Goal: Task Accomplishment & Management: Use online tool/utility

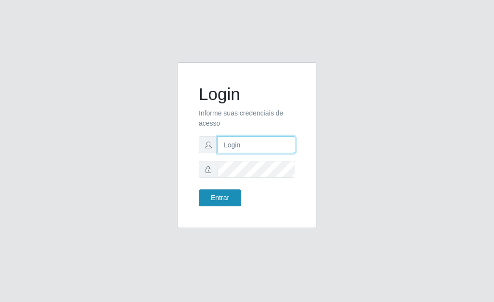
type input "[PERSON_NAME]"
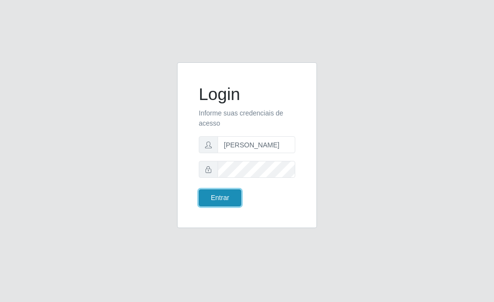
click at [227, 193] on button "Entrar" at bounding box center [220, 197] width 42 height 17
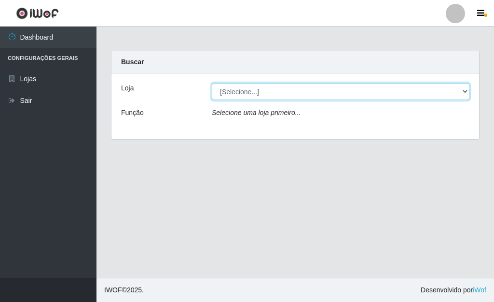
click at [464, 89] on select "[Selecione...] Bemais Supermercados - Três Ruas" at bounding box center [341, 91] width 258 height 17
select select "249"
click at [212, 83] on select "[Selecione...] Bemais Supermercados - Três Ruas" at bounding box center [341, 91] width 258 height 17
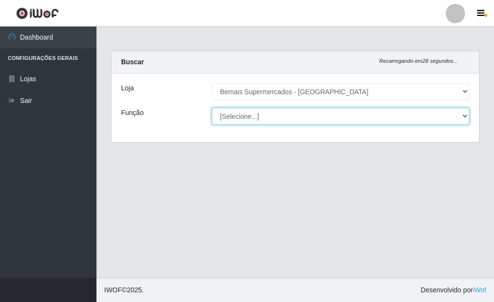
click at [252, 121] on select "[Selecione...] ASG ASG + ASG ++ Auxiliar de Depósito Auxiliar de Depósito + Aux…" at bounding box center [341, 116] width 258 height 17
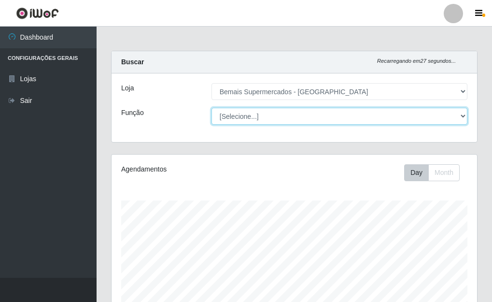
scroll to position [200, 365]
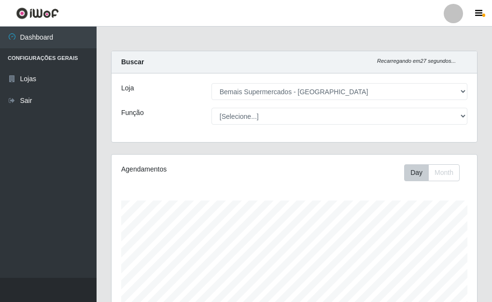
click at [188, 125] on div "Loja [Selecione...] Bemais Supermercados - Três Ruas Função [Selecione...] ASG …" at bounding box center [294, 107] width 365 height 69
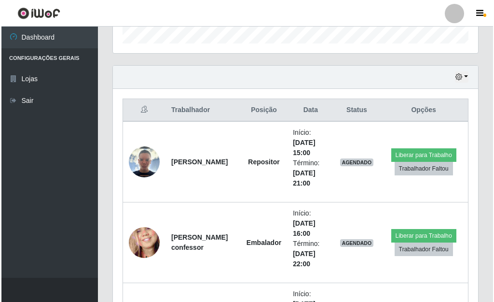
scroll to position [338, 0]
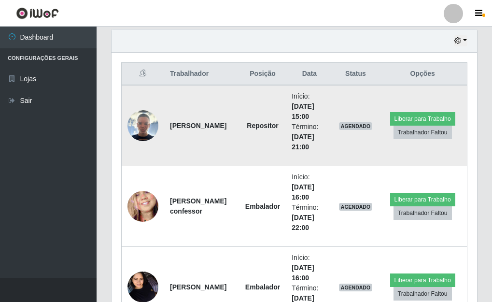
click at [138, 125] on img at bounding box center [142, 125] width 31 height 31
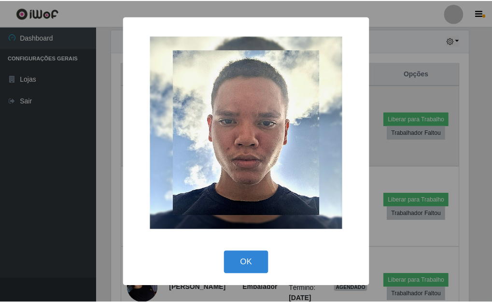
scroll to position [200, 360]
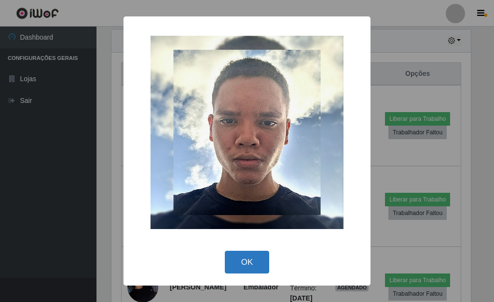
click at [253, 268] on button "OK" at bounding box center [247, 262] width 45 height 23
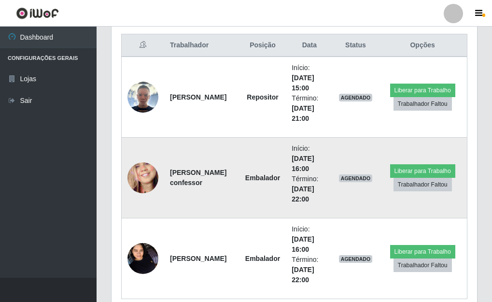
scroll to position [386, 0]
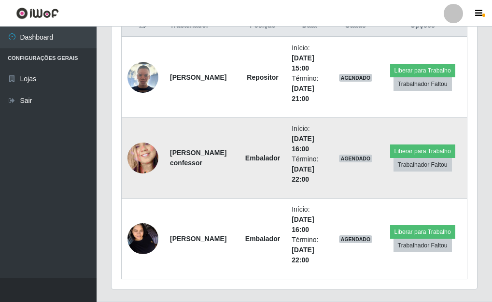
click at [146, 156] on img at bounding box center [142, 158] width 31 height 67
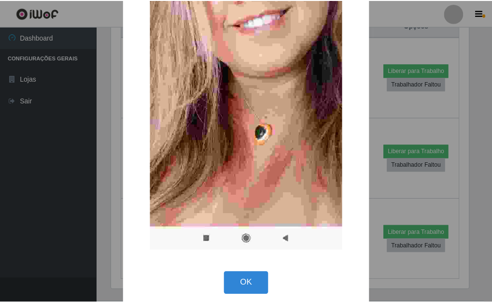
scroll to position [202, 0]
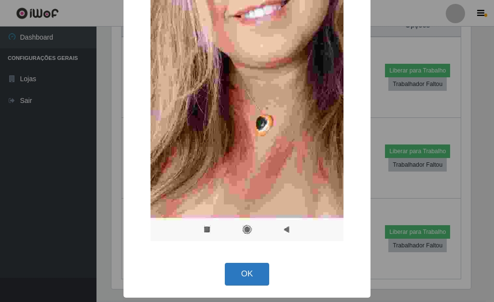
click at [252, 266] on button "OK" at bounding box center [247, 274] width 45 height 23
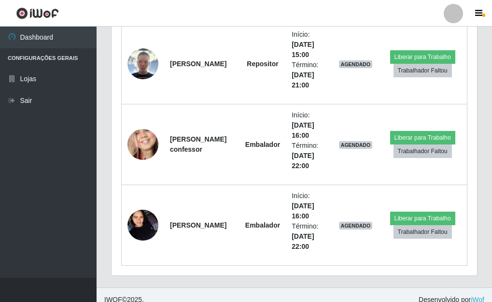
scroll to position [409, 0]
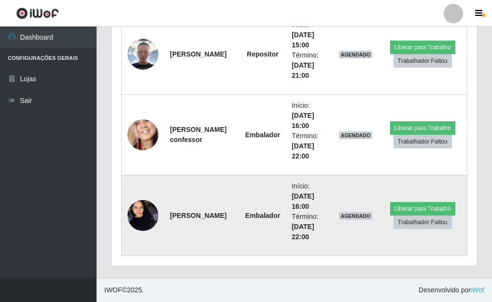
click at [138, 215] on img at bounding box center [142, 215] width 31 height 41
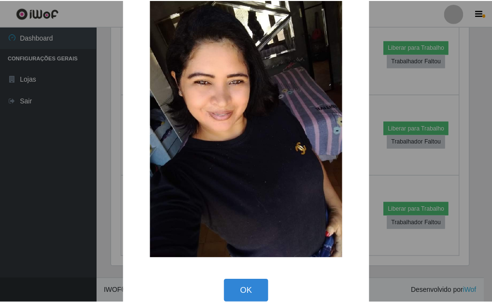
scroll to position [40, 0]
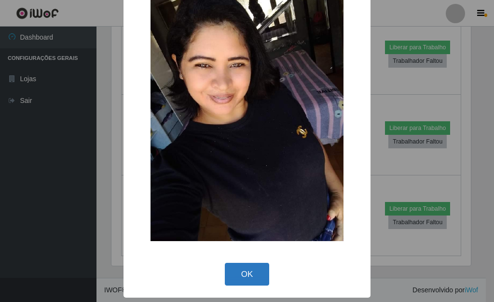
click at [243, 268] on button "OK" at bounding box center [247, 274] width 45 height 23
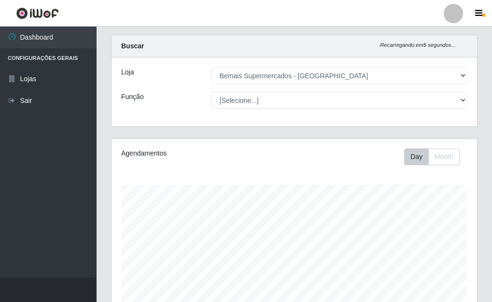
scroll to position [0, 0]
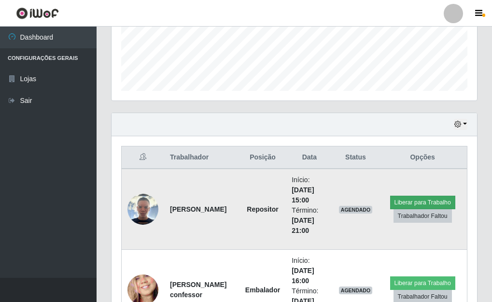
scroll to position [265, 0]
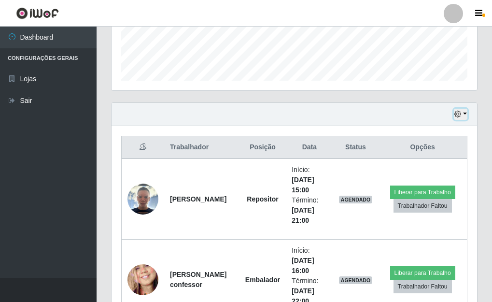
click at [466, 113] on button "button" at bounding box center [461, 114] width 14 height 11
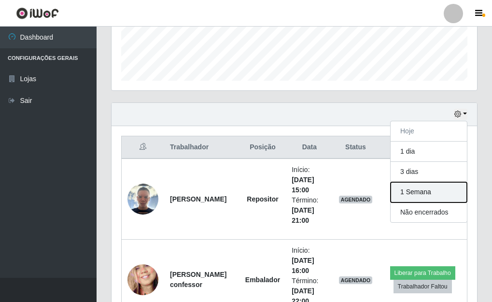
click at [417, 195] on button "1 Semana" at bounding box center [429, 192] width 76 height 20
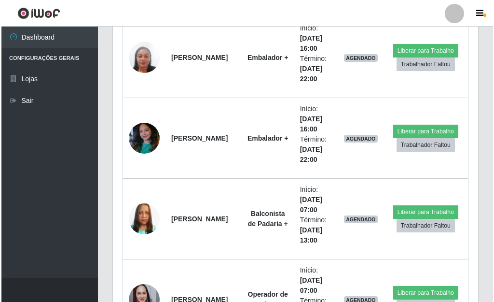
scroll to position [2147, 0]
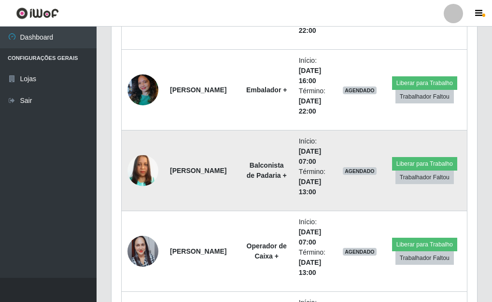
click at [143, 170] on img at bounding box center [142, 170] width 31 height 55
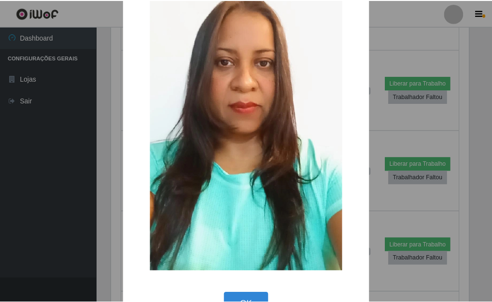
scroll to position [48, 0]
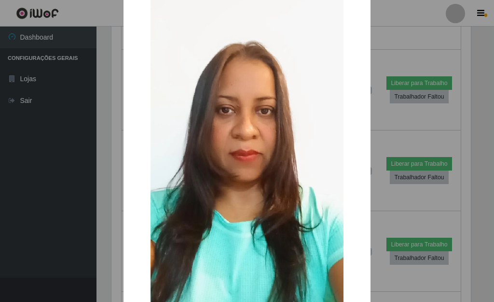
click at [383, 113] on div "× OK Cancel" at bounding box center [247, 151] width 494 height 302
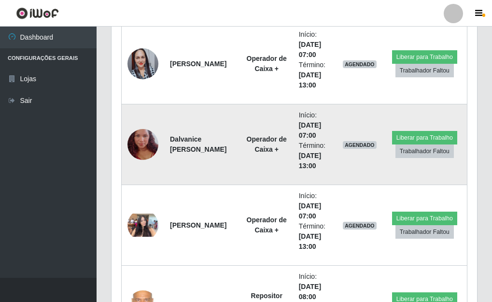
scroll to position [2389, 0]
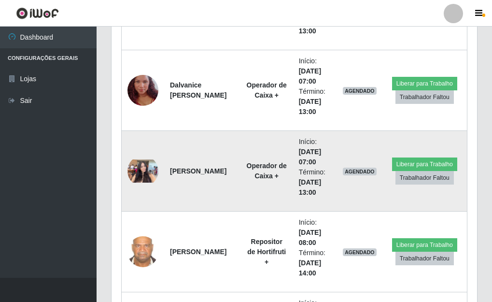
click at [144, 171] on img at bounding box center [142, 170] width 31 height 23
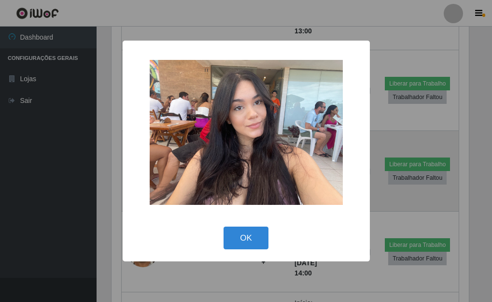
scroll to position [200, 360]
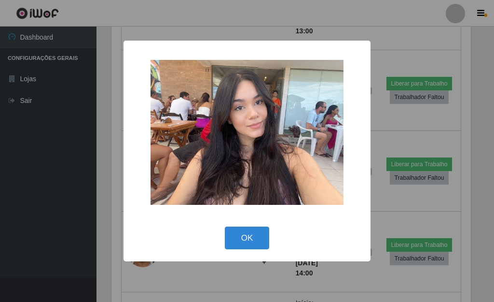
click at [380, 113] on div "× OK Cancel" at bounding box center [247, 151] width 494 height 302
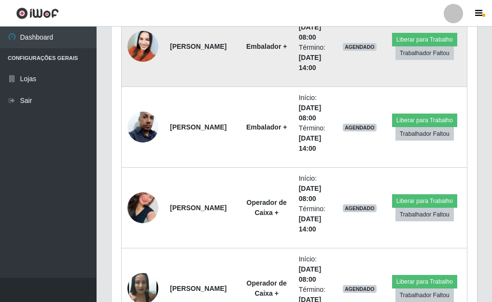
scroll to position [2775, 0]
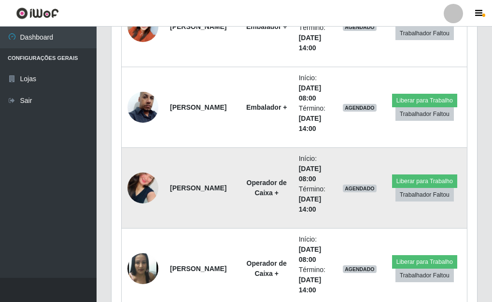
click at [146, 186] on img at bounding box center [142, 187] width 31 height 55
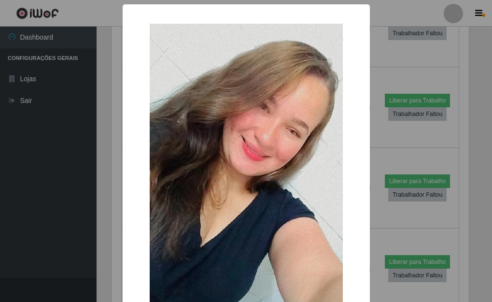
scroll to position [200, 360]
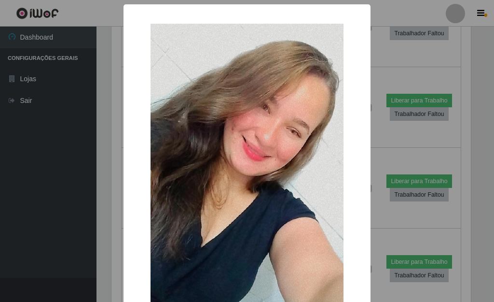
click at [379, 56] on div "× OK Cancel" at bounding box center [247, 151] width 494 height 302
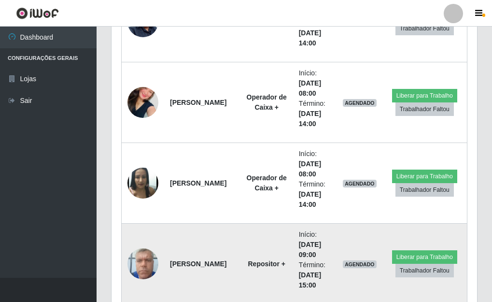
scroll to position [2871, 0]
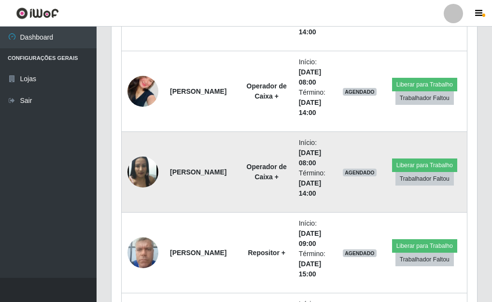
click at [145, 168] on img at bounding box center [142, 172] width 31 height 38
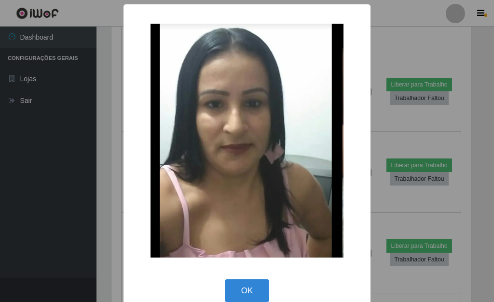
click at [386, 58] on div "× OK Cancel" at bounding box center [247, 151] width 494 height 302
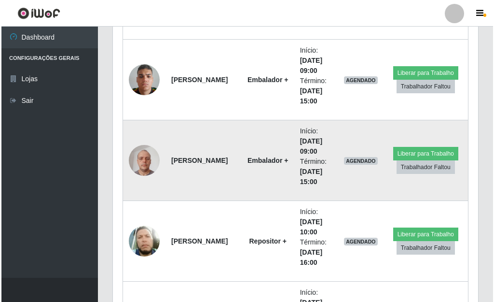
scroll to position [3306, 0]
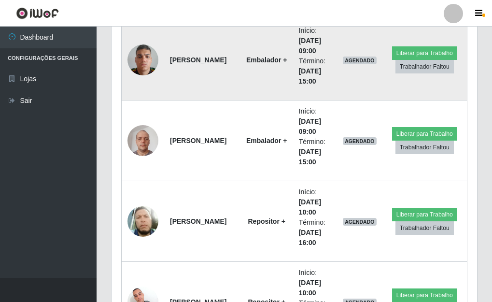
click at [147, 58] on img at bounding box center [142, 59] width 31 height 41
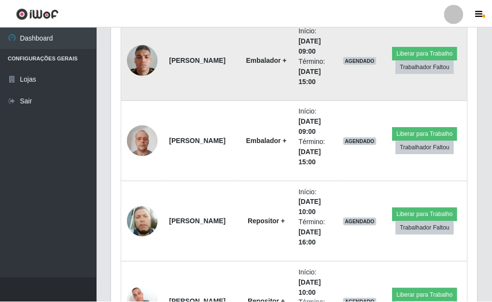
scroll to position [0, 0]
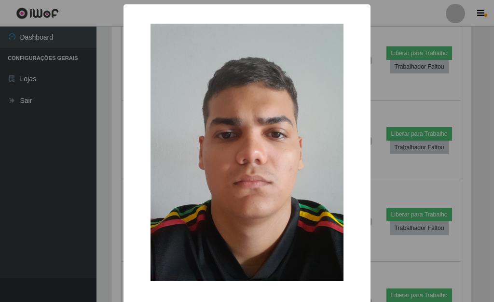
click at [383, 69] on div "× OK Cancel" at bounding box center [247, 151] width 494 height 302
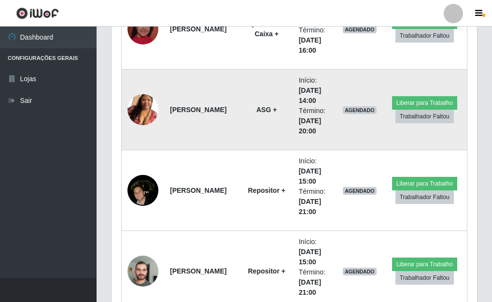
click at [141, 104] on img at bounding box center [142, 109] width 31 height 55
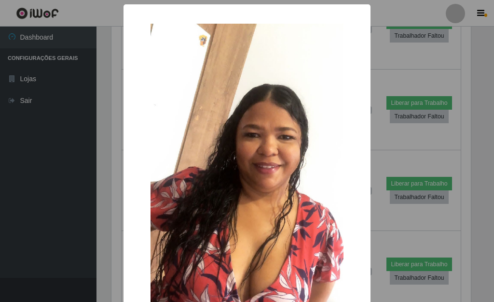
click at [381, 52] on div "× OK Cancel" at bounding box center [247, 151] width 494 height 302
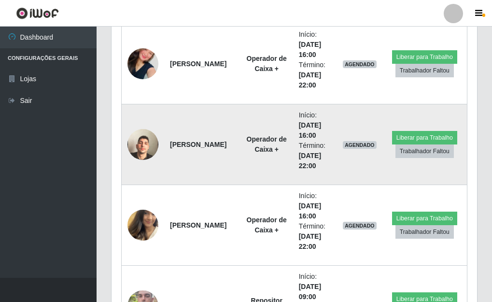
click at [144, 145] on img at bounding box center [142, 144] width 31 height 55
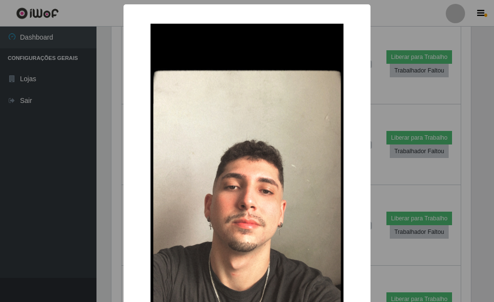
click at [376, 74] on div "× OK Cancel" at bounding box center [247, 151] width 494 height 302
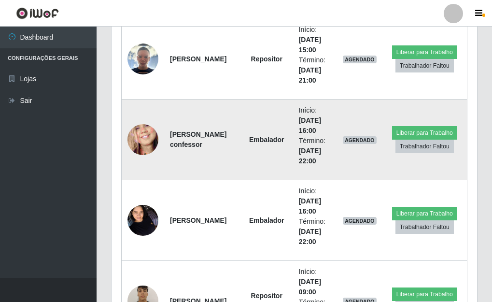
scroll to position [308, 0]
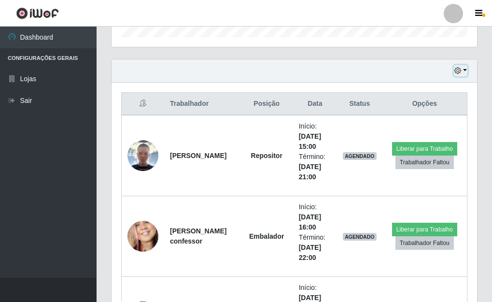
click at [464, 70] on button "button" at bounding box center [461, 70] width 14 height 11
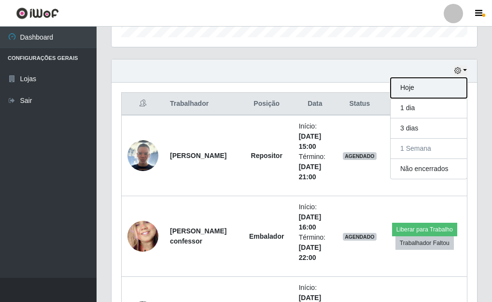
click at [409, 86] on button "Hoje" at bounding box center [429, 88] width 76 height 20
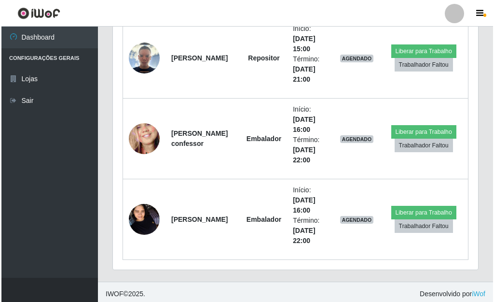
scroll to position [409, 0]
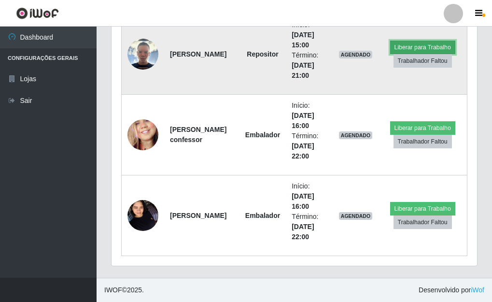
click at [436, 48] on button "Liberar para Trabalho" at bounding box center [422, 48] width 65 height 14
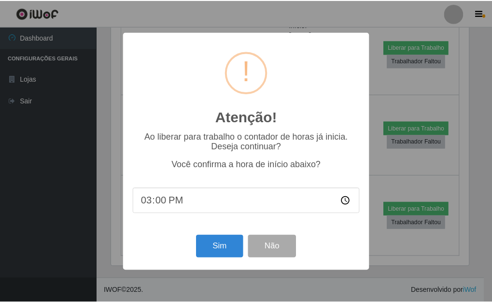
scroll to position [200, 360]
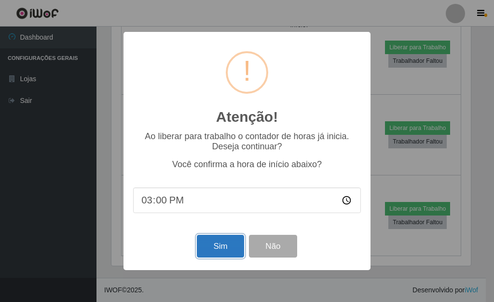
click at [231, 252] on button "Sim" at bounding box center [220, 246] width 47 height 23
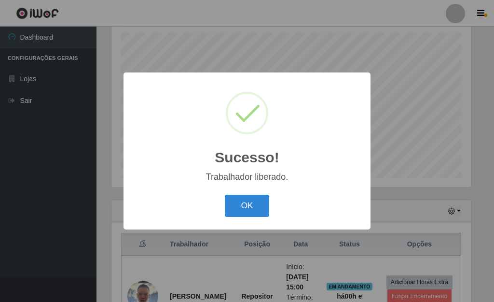
drag, startPoint x: 262, startPoint y: 202, endPoint x: 279, endPoint y: 202, distance: 16.9
click at [266, 202] on button "OK" at bounding box center [247, 206] width 45 height 23
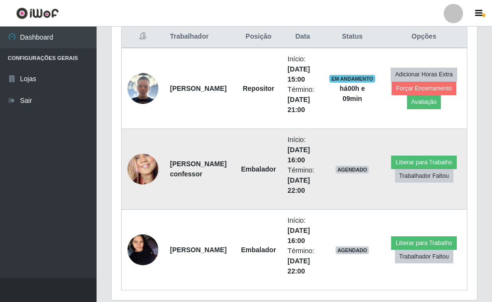
scroll to position [361, 0]
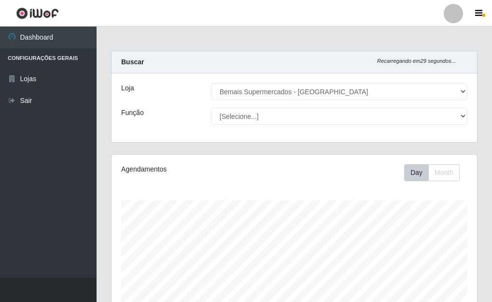
select select "249"
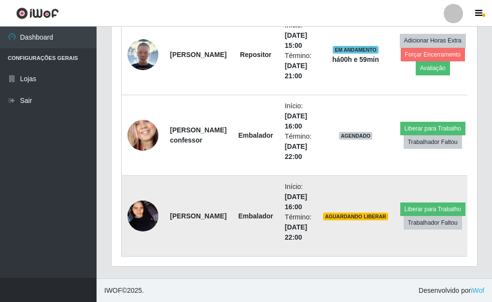
scroll to position [409, 0]
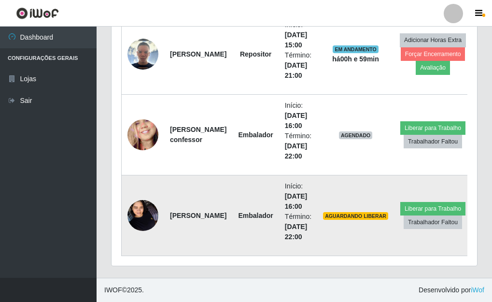
click at [151, 215] on img at bounding box center [142, 215] width 31 height 41
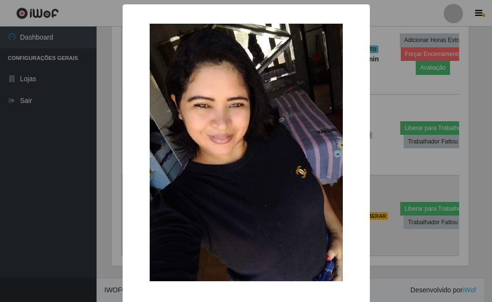
scroll to position [200, 360]
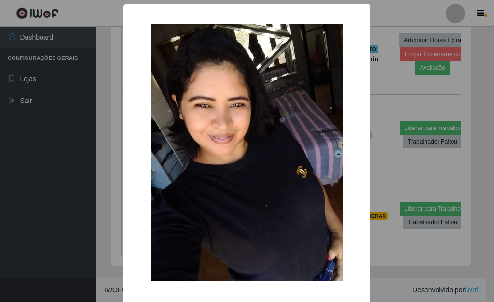
click at [384, 83] on div "× OK Cancel" at bounding box center [247, 151] width 494 height 302
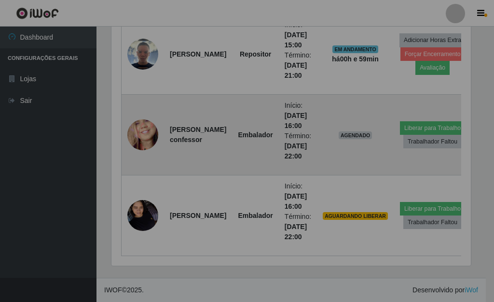
scroll to position [200, 365]
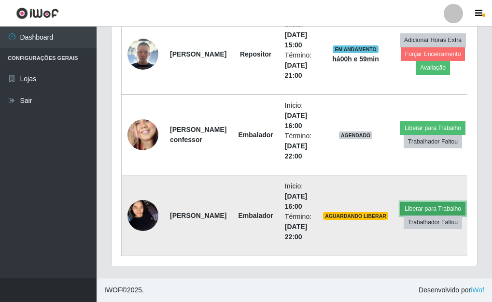
click at [423, 206] on button "Liberar para Trabalho" at bounding box center [432, 209] width 65 height 14
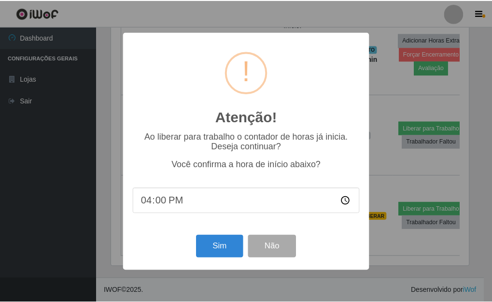
scroll to position [200, 360]
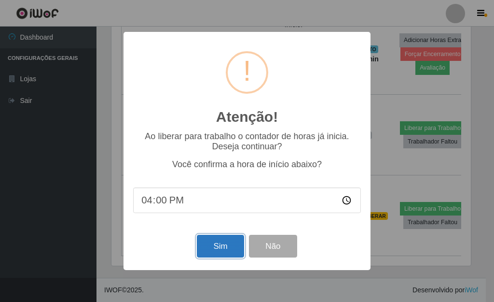
click at [234, 241] on button "Sim" at bounding box center [220, 246] width 47 height 23
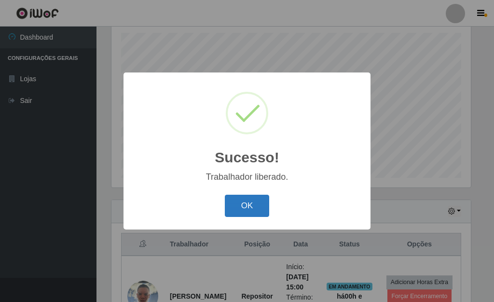
click at [261, 207] on button "OK" at bounding box center [247, 206] width 45 height 23
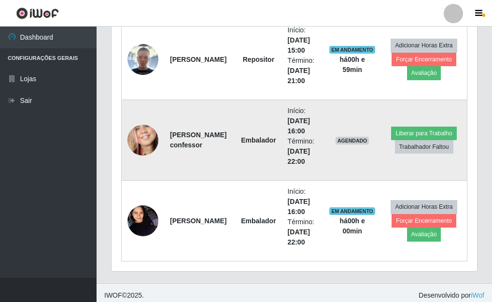
scroll to position [409, 0]
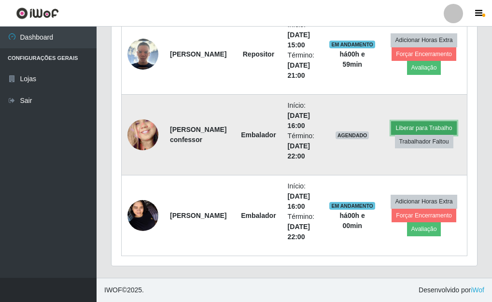
click at [432, 128] on button "Liberar para Trabalho" at bounding box center [423, 128] width 65 height 14
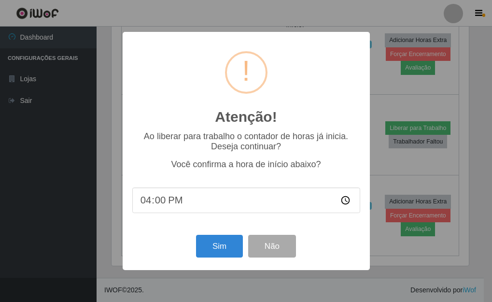
scroll to position [200, 360]
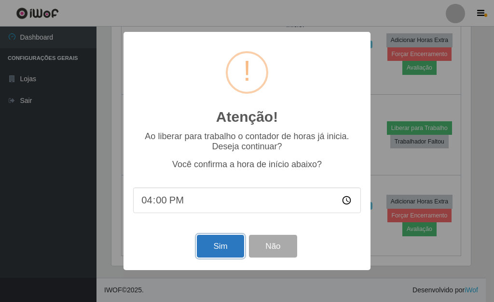
click at [229, 241] on button "Sim" at bounding box center [220, 246] width 47 height 23
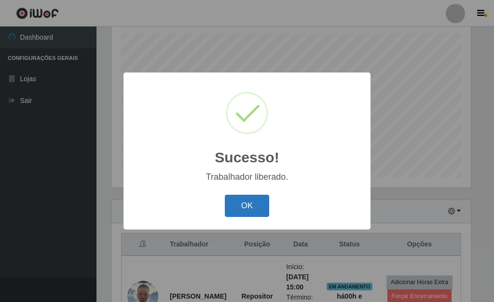
click at [249, 206] on button "OK" at bounding box center [247, 206] width 45 height 23
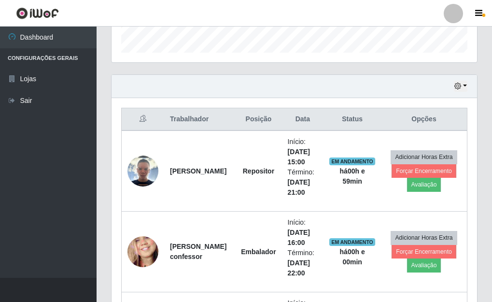
scroll to position [312, 0]
